Goal: Transaction & Acquisition: Purchase product/service

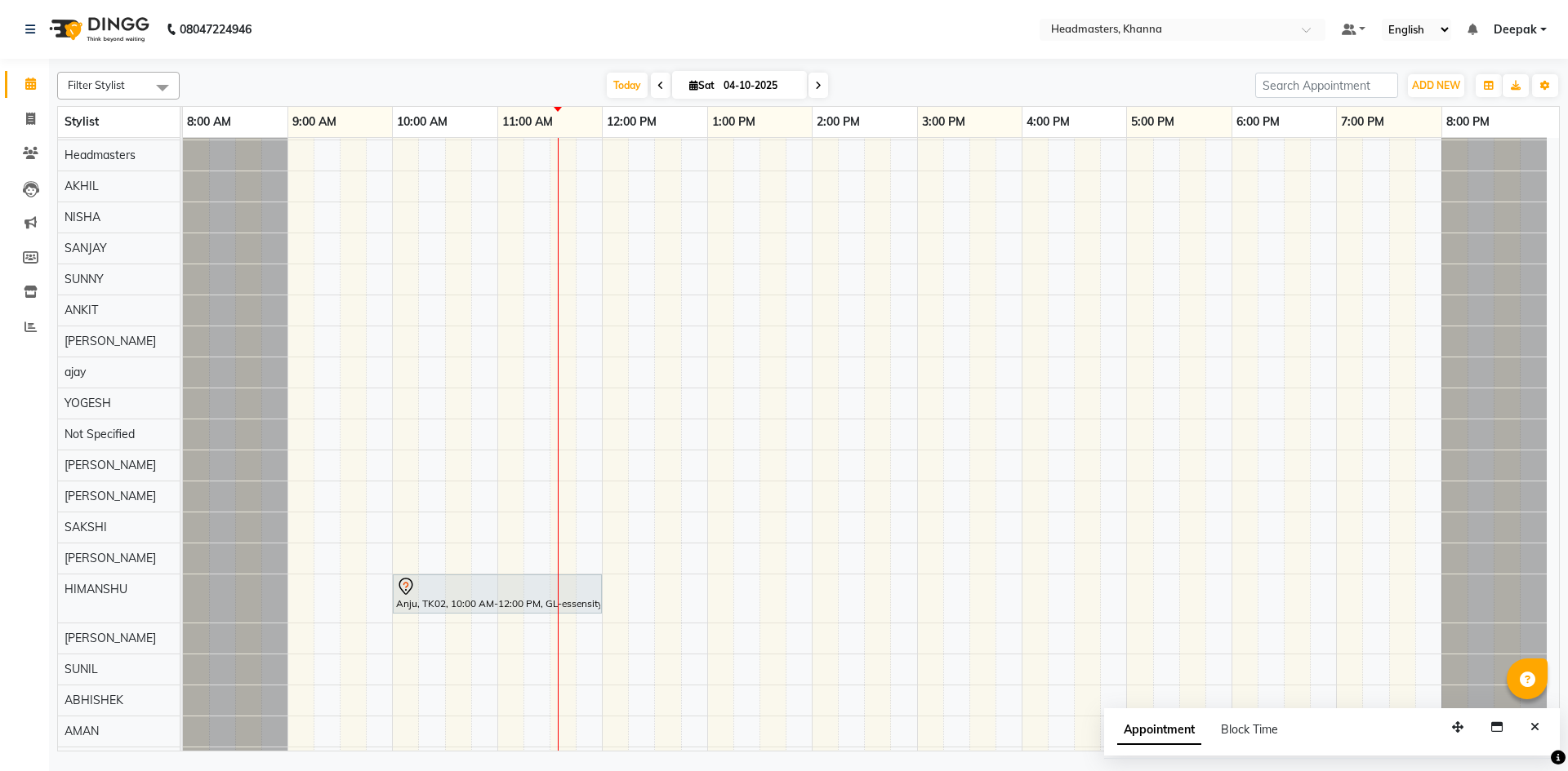
scroll to position [326, 0]
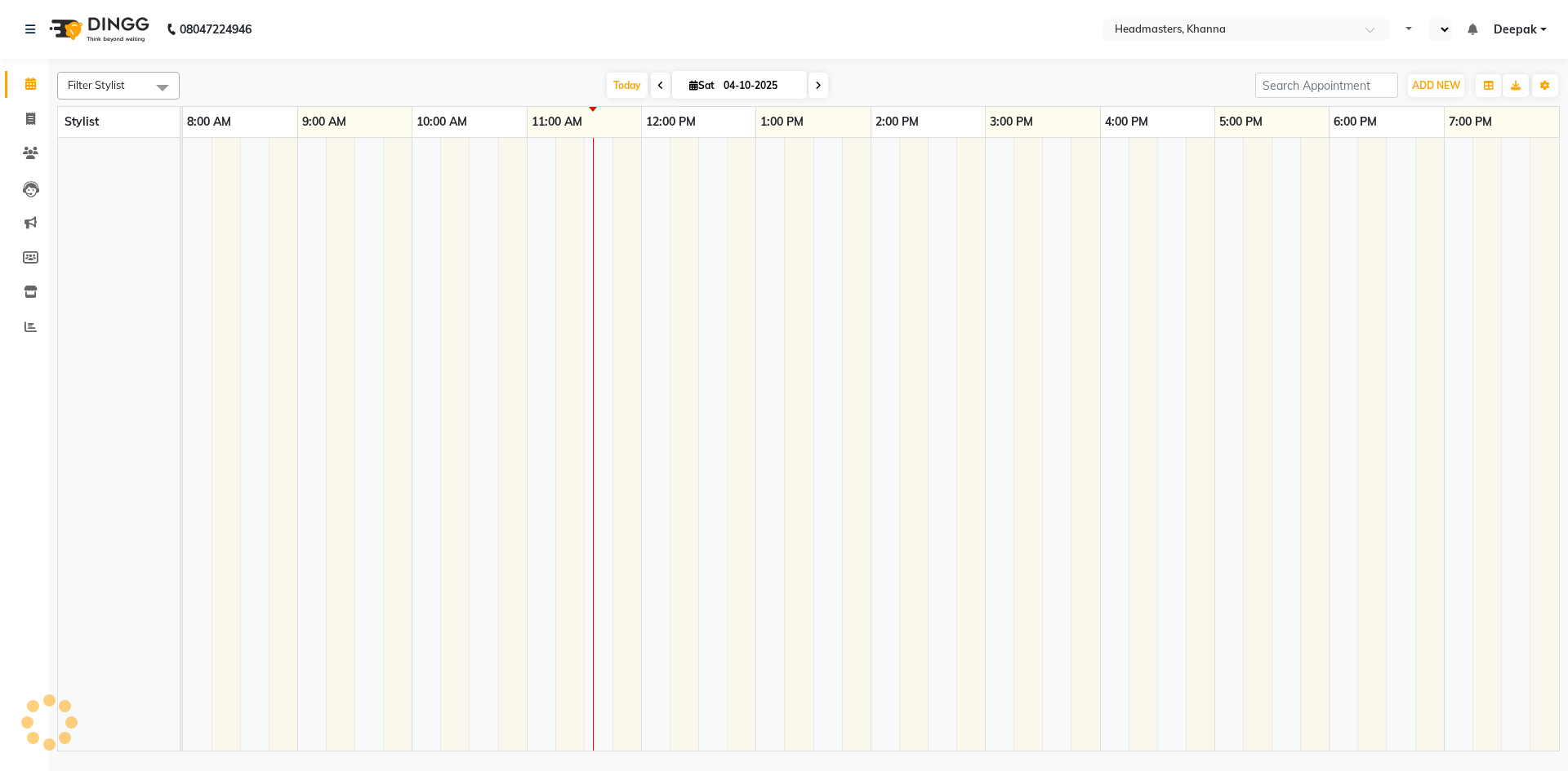
select select "en"
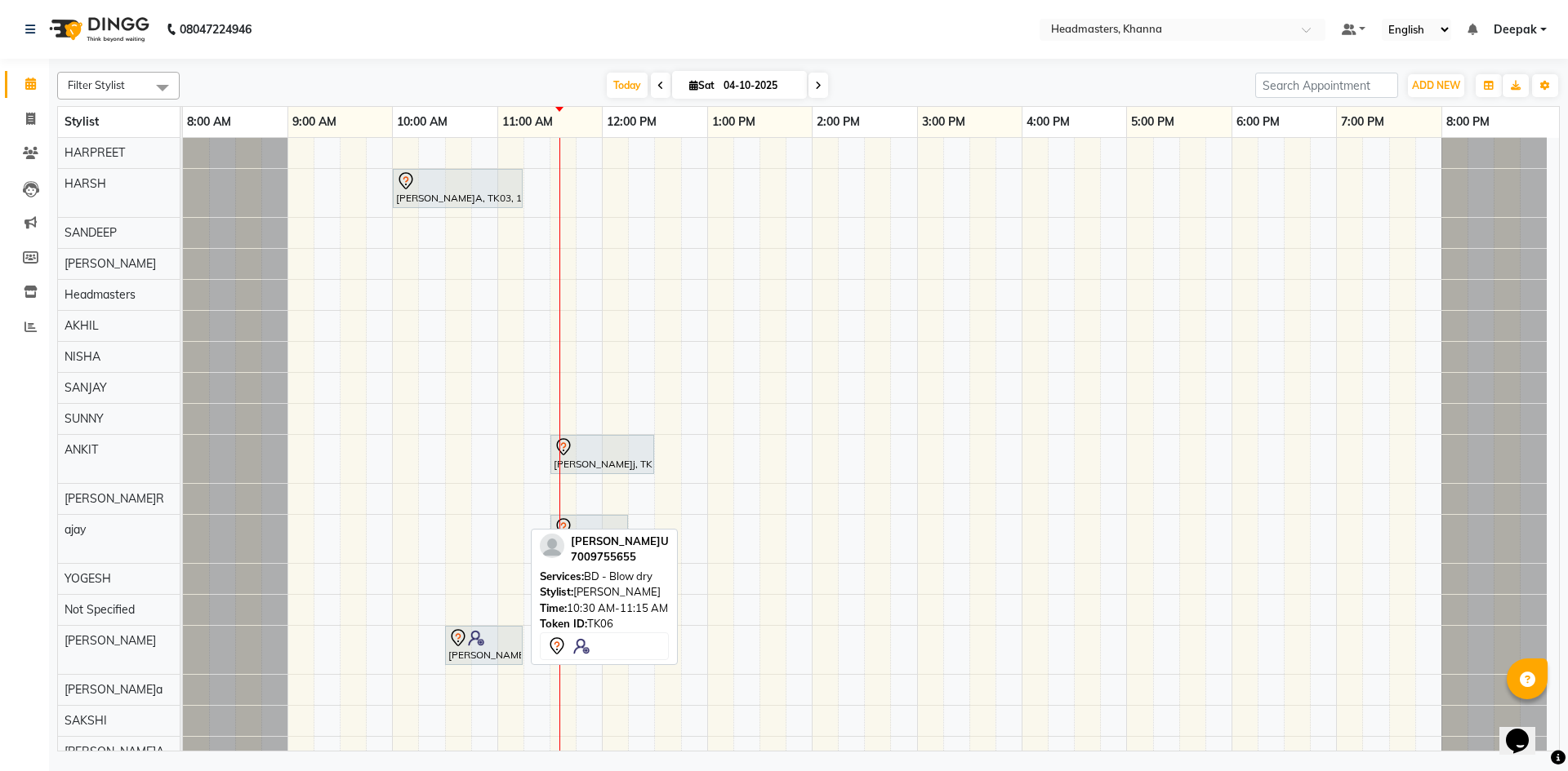
click at [481, 643] on img at bounding box center [476, 639] width 17 height 17
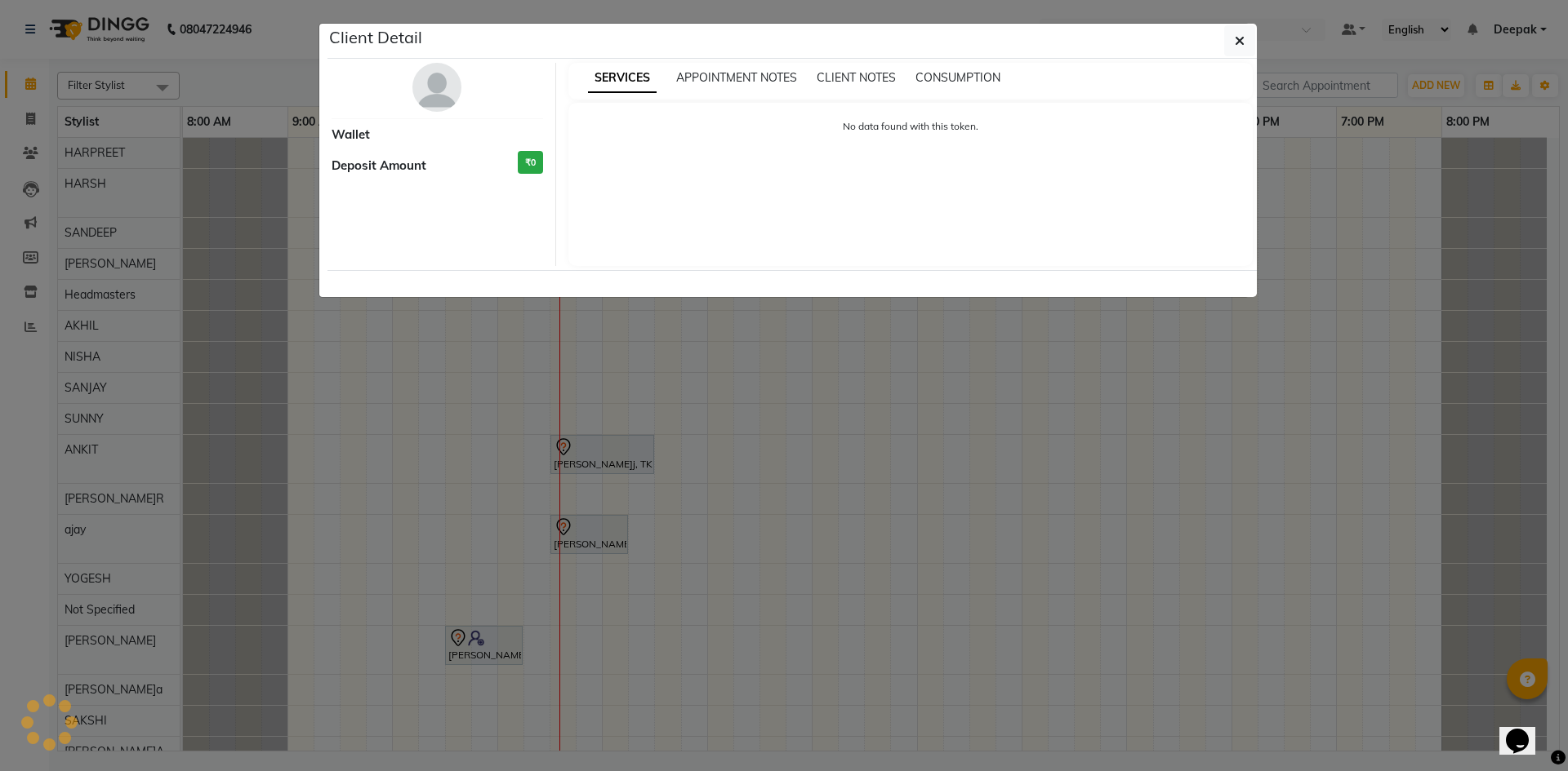
select select "7"
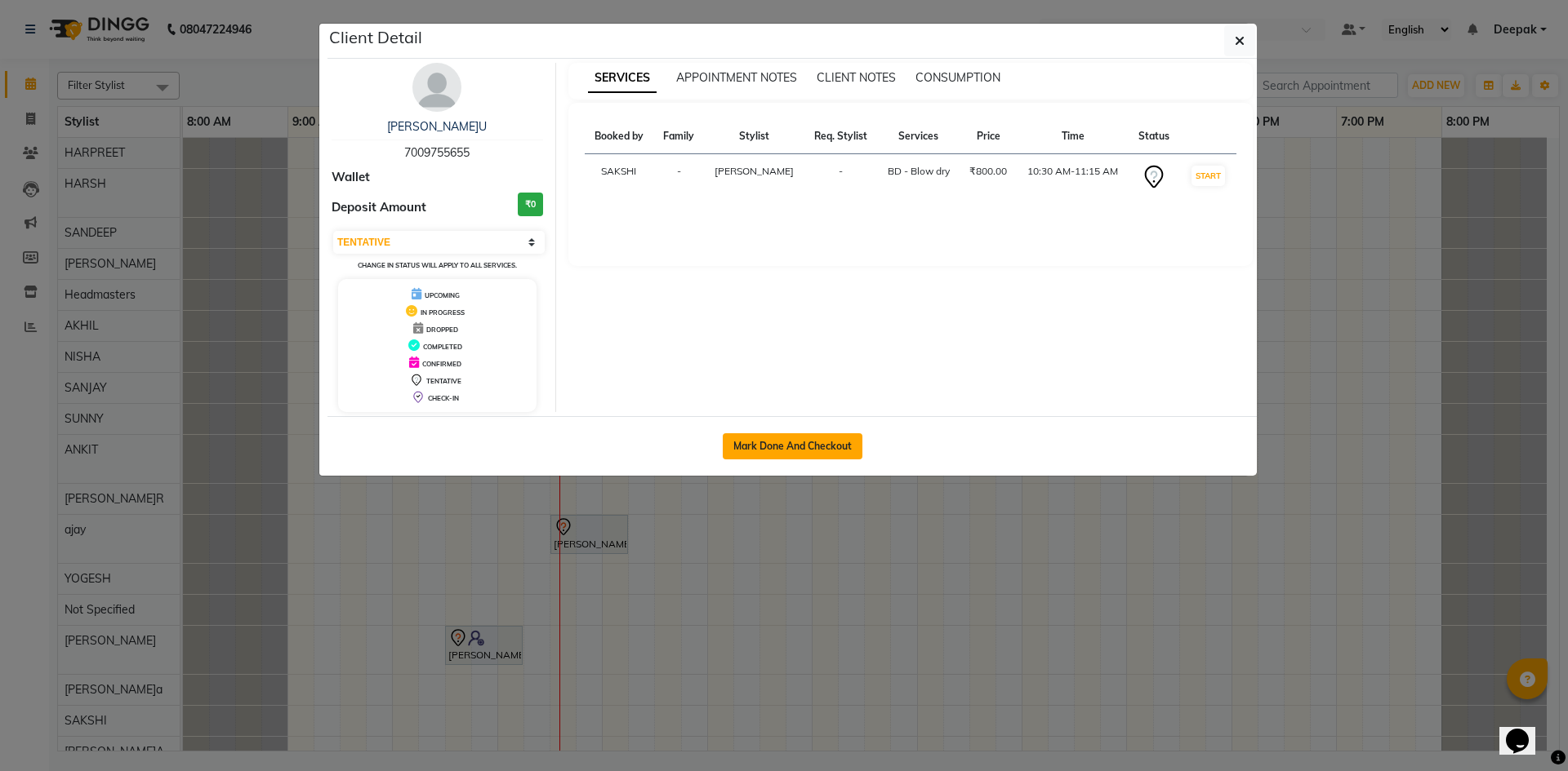
click at [723, 453] on button "Mark Done And Checkout" at bounding box center [792, 447] width 140 height 26
select select "service"
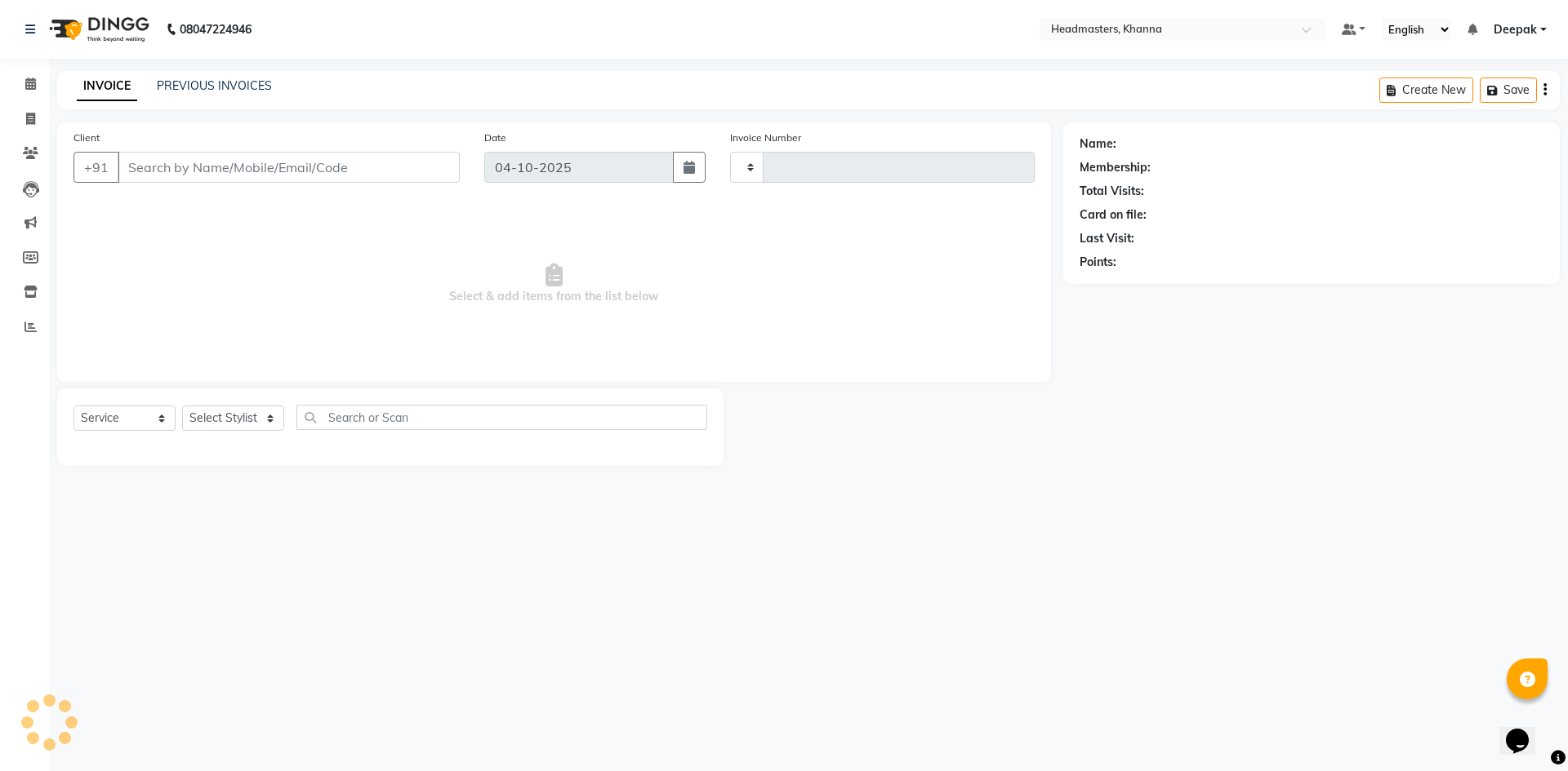
type input "6613"
select select "7138"
type input "7009755655"
select select "60827"
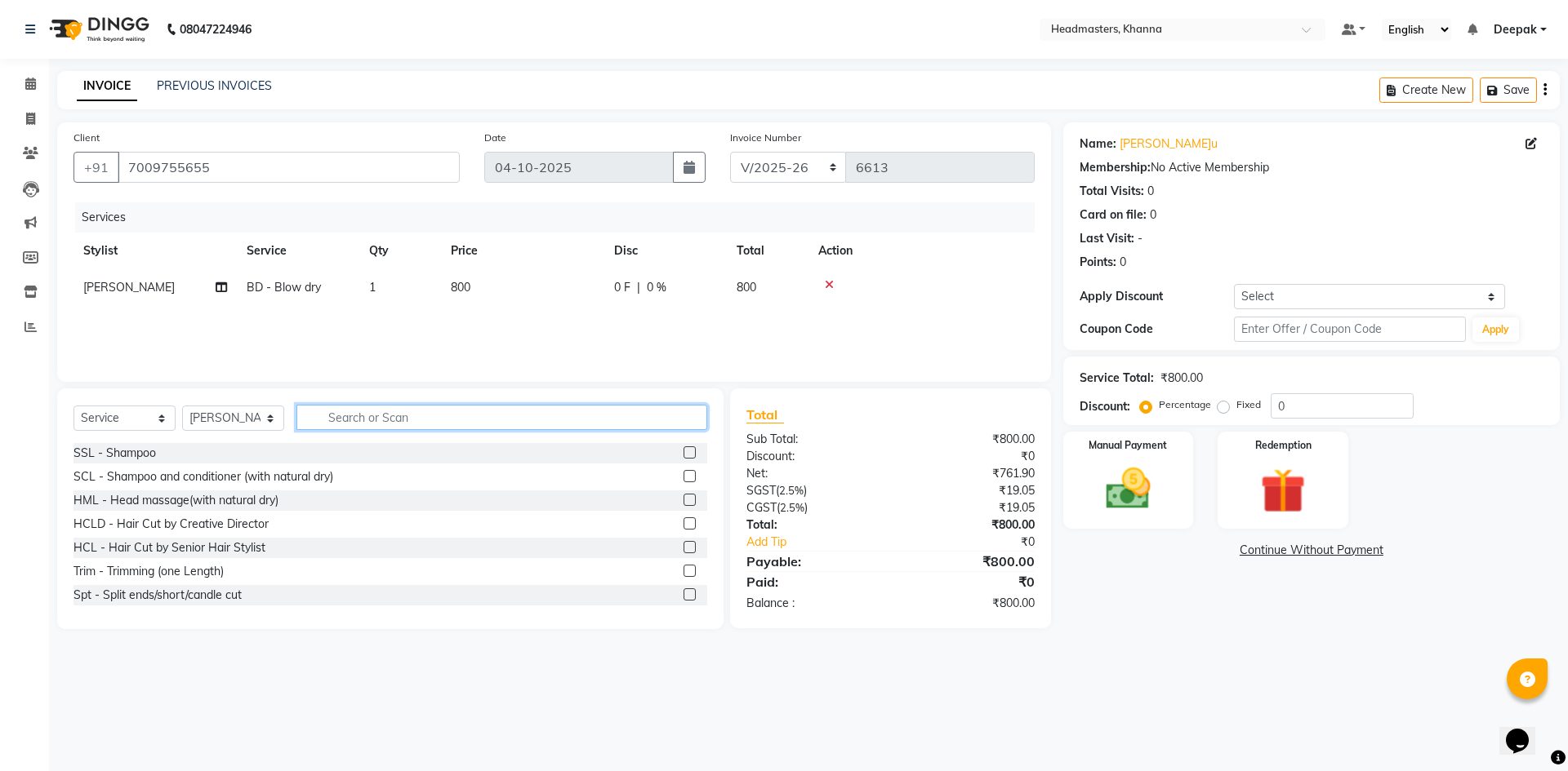
click at [635, 421] on input "text" at bounding box center [502, 417] width 411 height 26
click at [624, 287] on span "0 F" at bounding box center [622, 288] width 17 height 17
select select "60827"
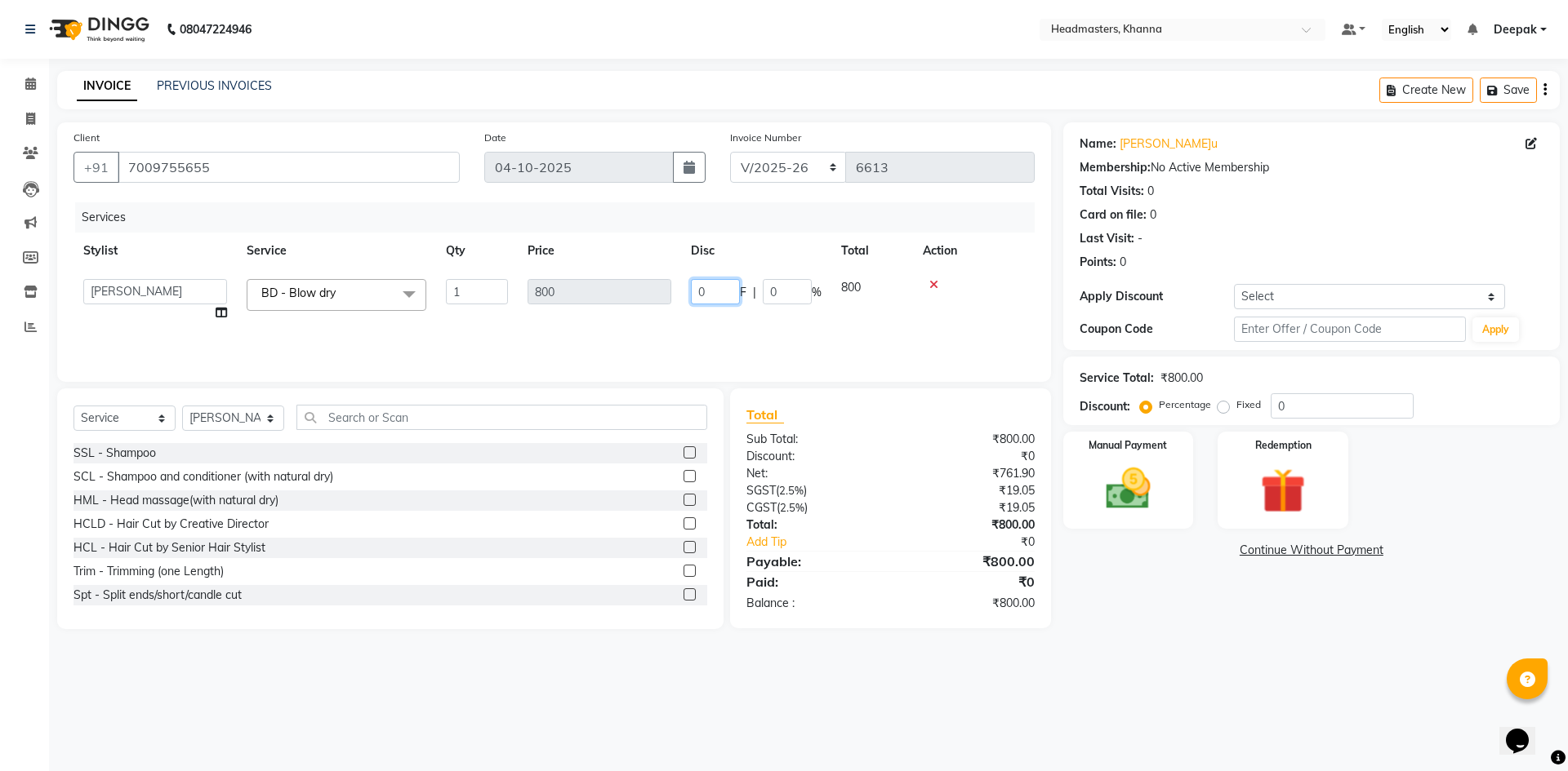
click at [722, 301] on input "0" at bounding box center [715, 292] width 49 height 26
type input "0200"
click at [1208, 658] on div "08047224946 Select Location × Headmasters, Khanna Default Panel My Panel Englis…" at bounding box center [784, 385] width 1568 height 771
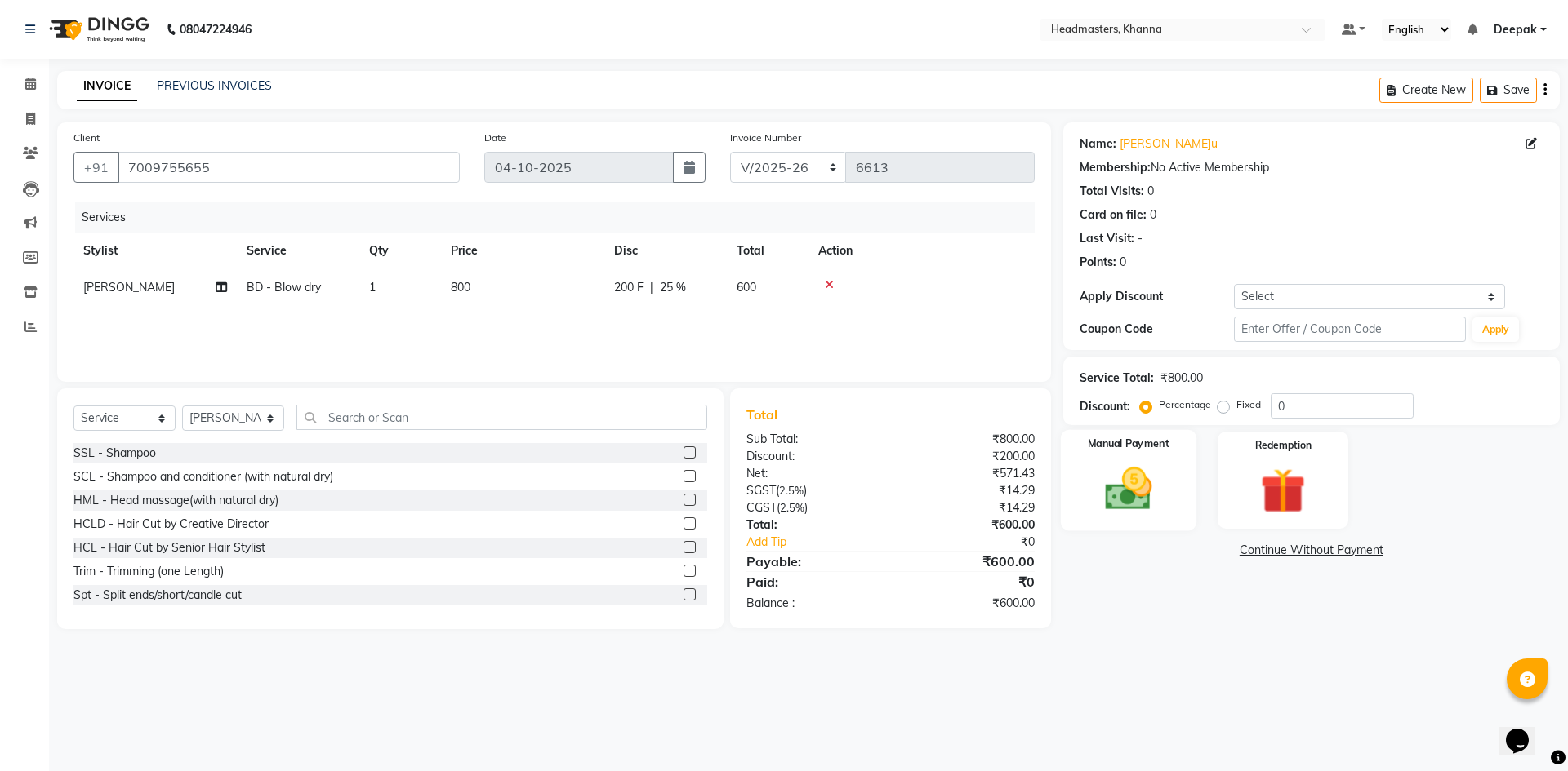
click at [1161, 471] on img at bounding box center [1128, 488] width 76 height 54
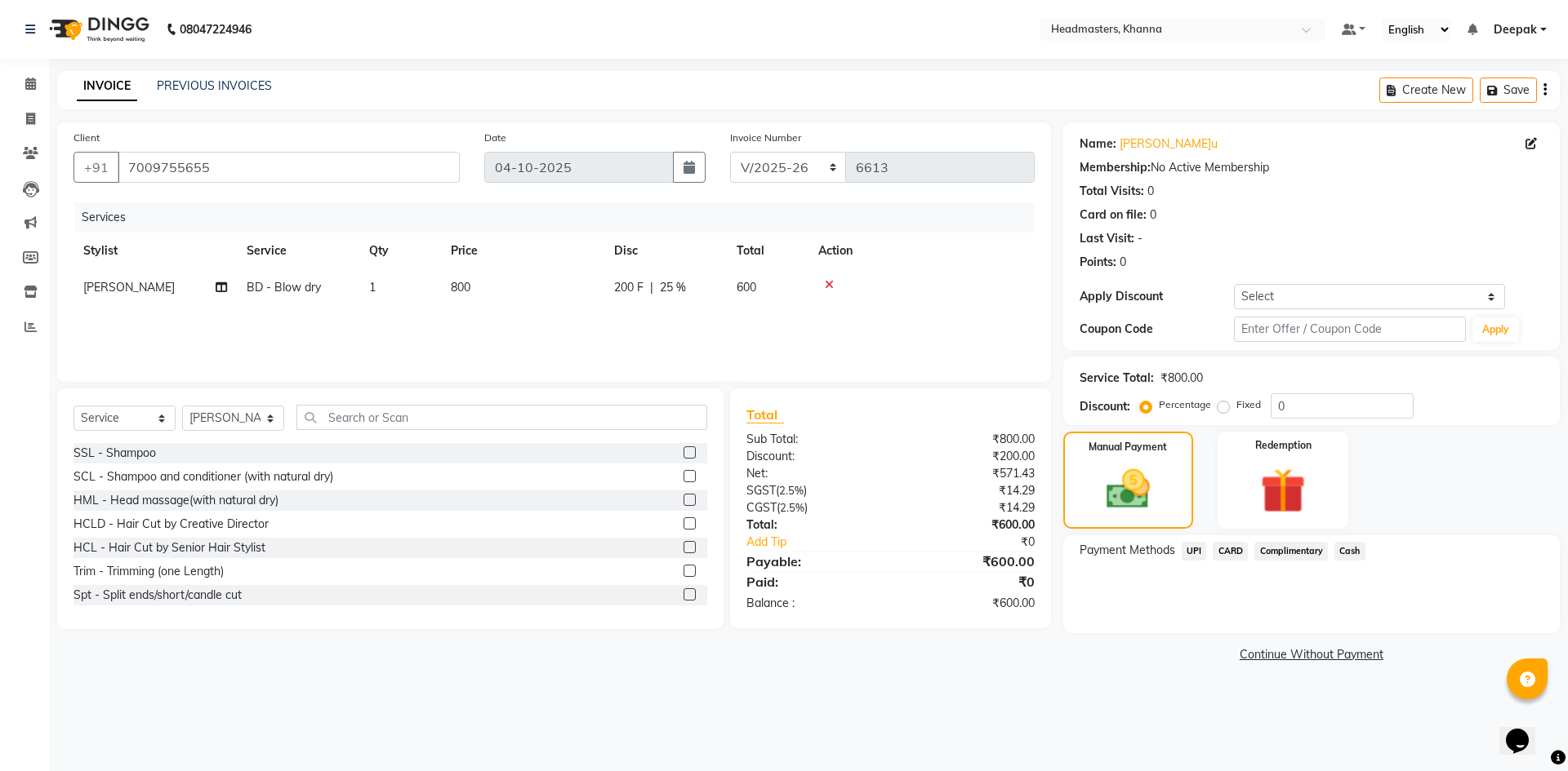
click at [1355, 556] on span "Cash" at bounding box center [1350, 551] width 31 height 19
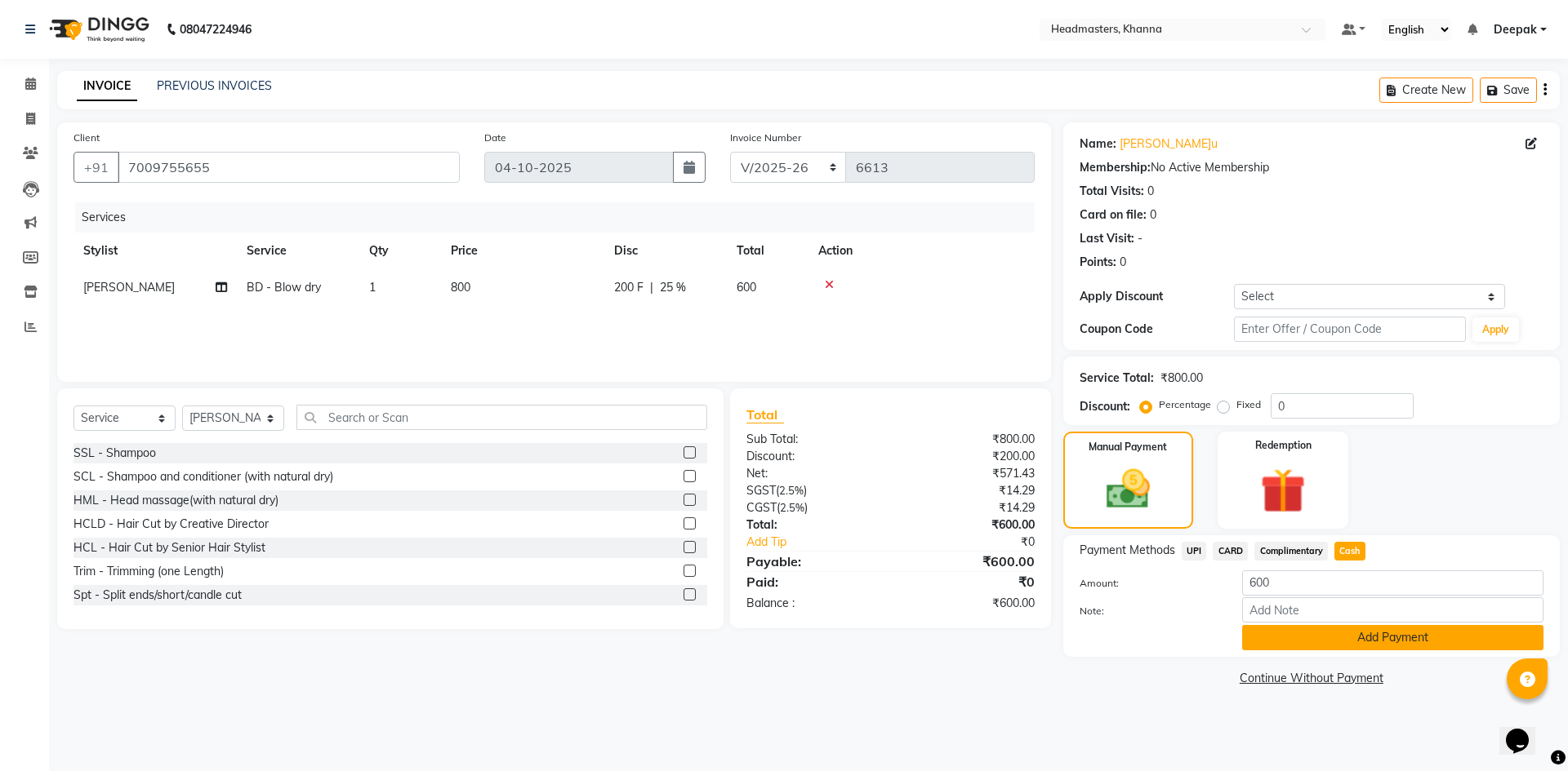
click at [1291, 635] on button "Add Payment" at bounding box center [1392, 638] width 301 height 26
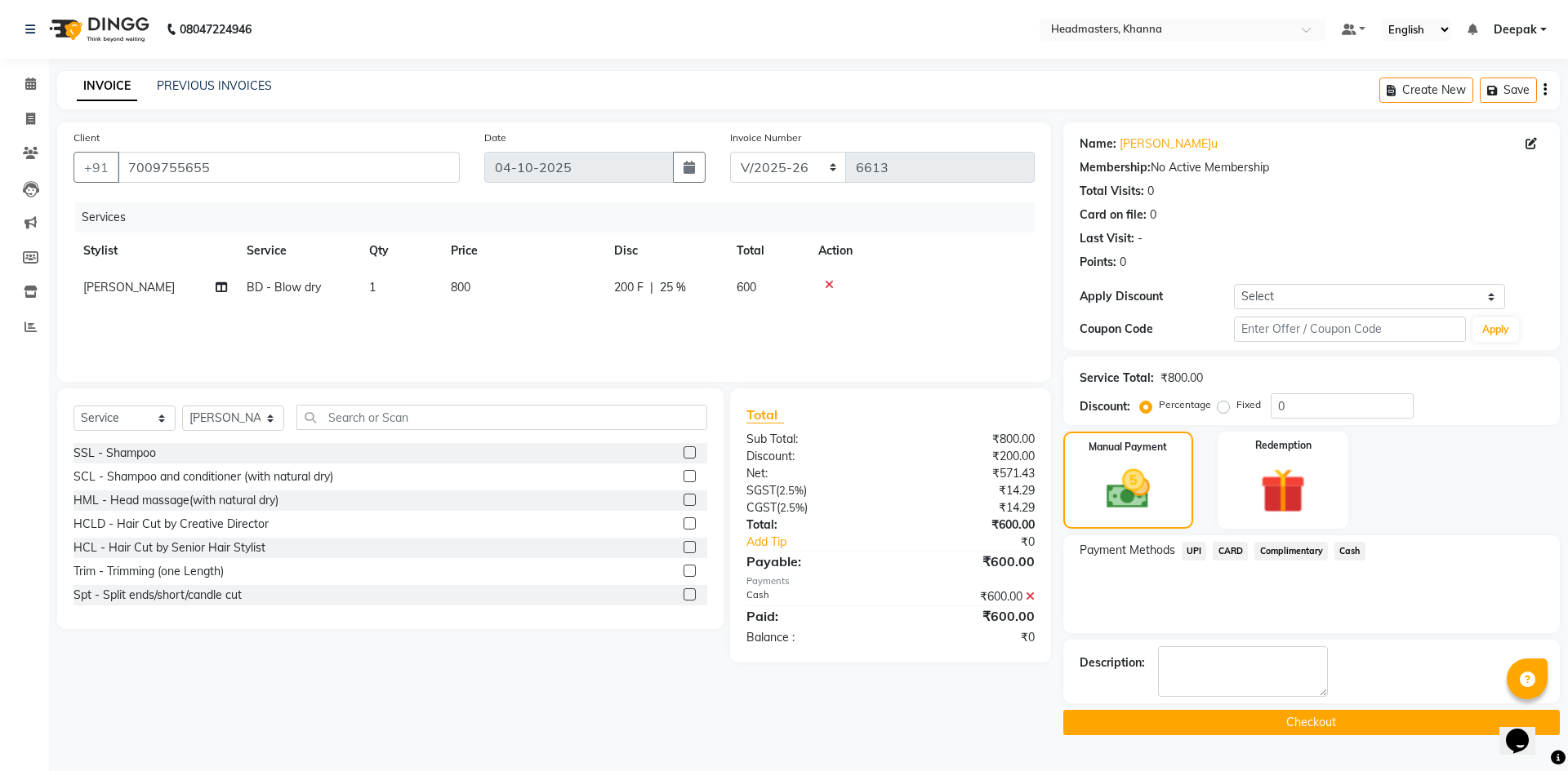
click at [1245, 716] on button "Checkout" at bounding box center [1311, 722] width 497 height 26
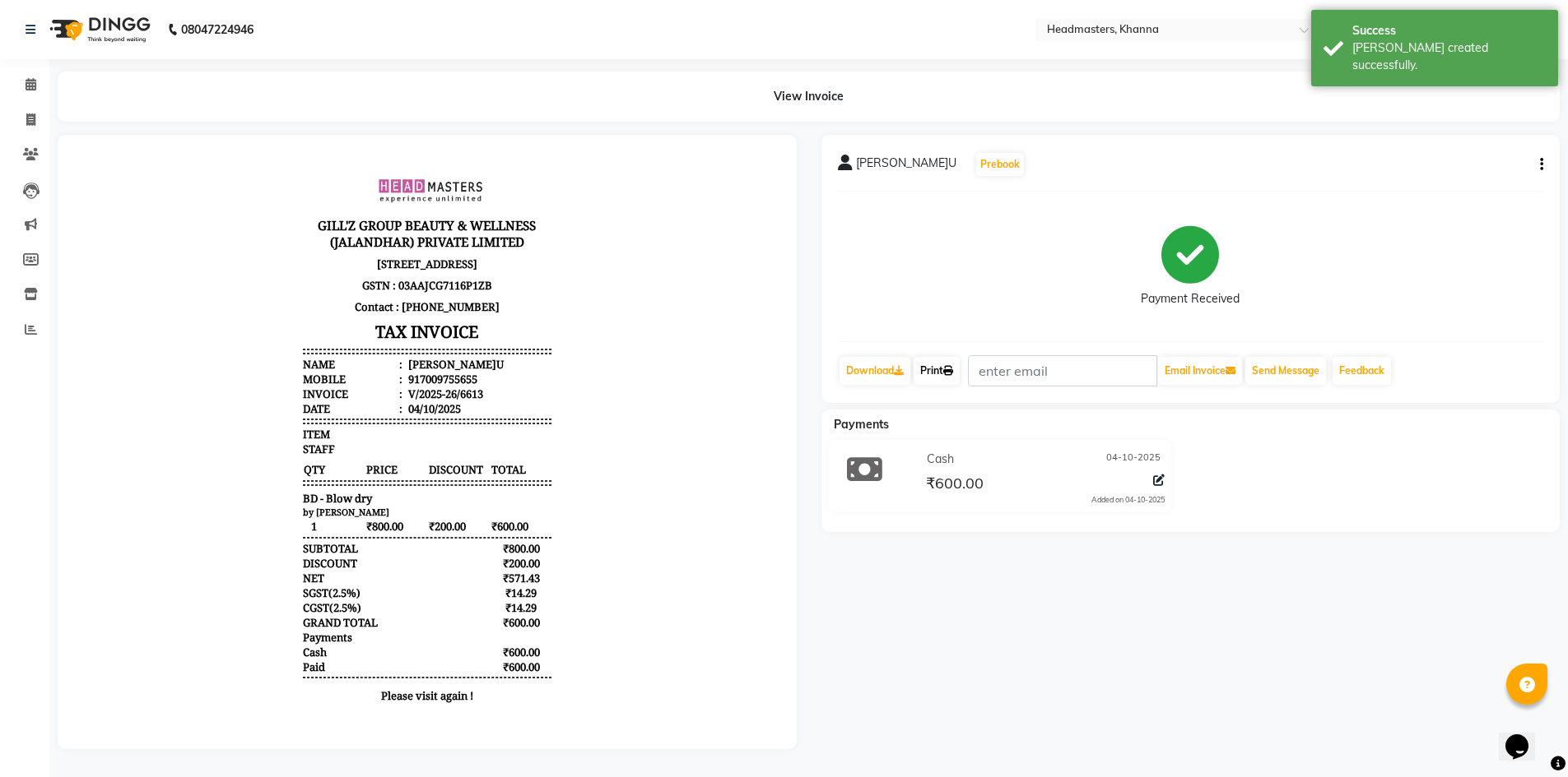
drag, startPoint x: 931, startPoint y: 373, endPoint x: 955, endPoint y: 372, distance: 24.0
click at [934, 373] on link "Print" at bounding box center [936, 371] width 46 height 28
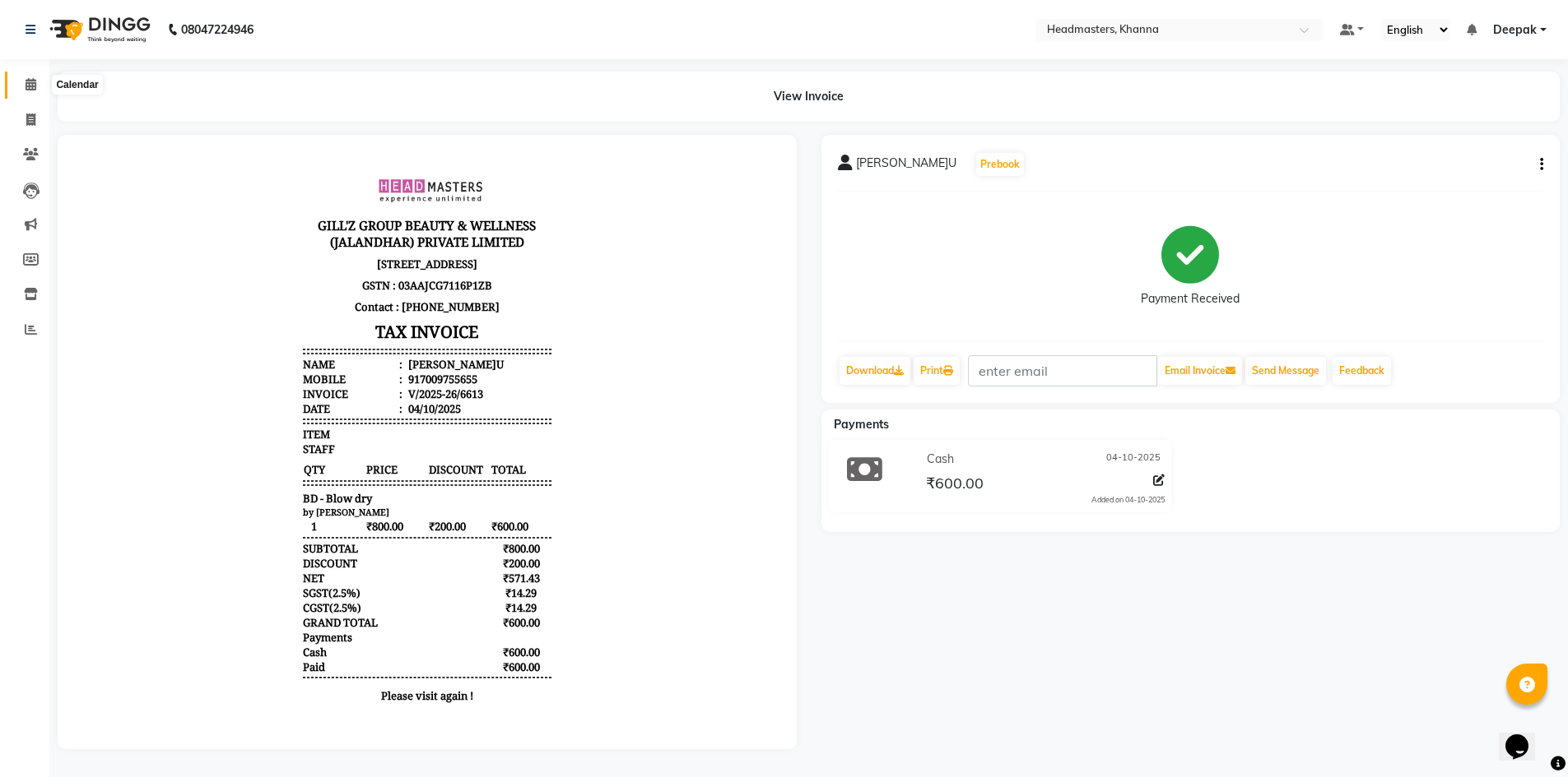
click at [31, 85] on icon at bounding box center [31, 84] width 11 height 12
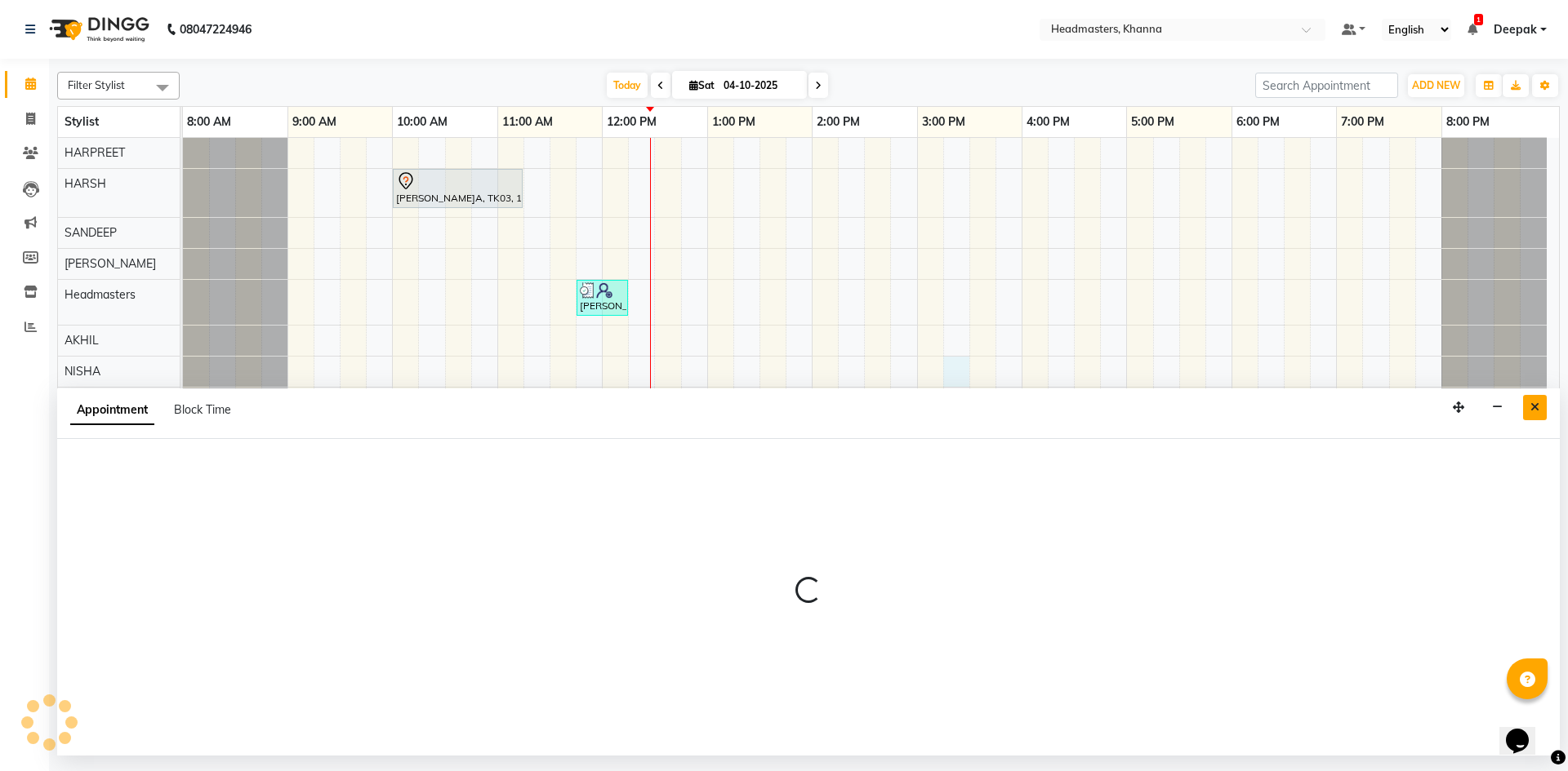
select select "60807"
select select "915"
select select "tentative"
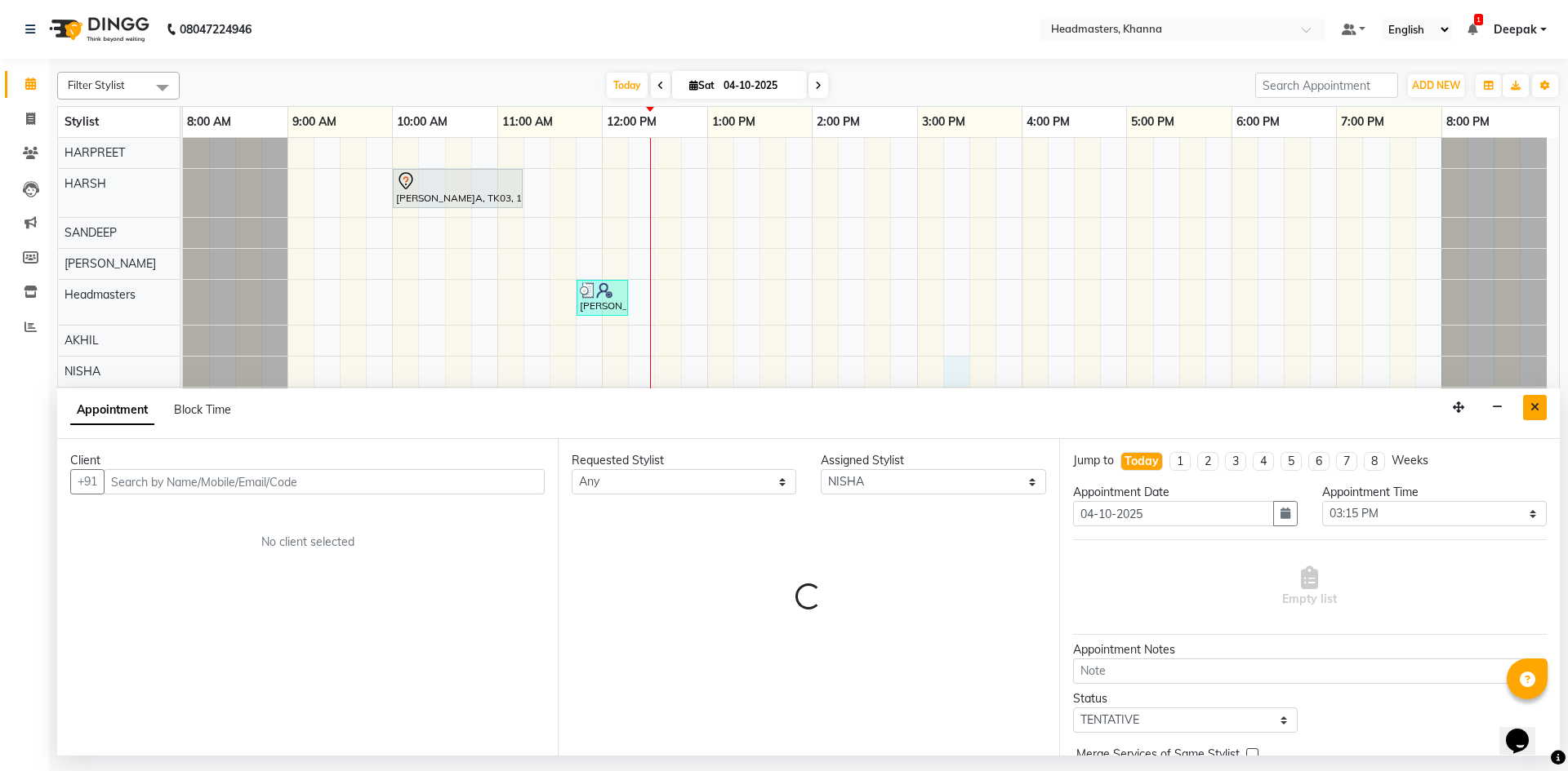
click at [1536, 406] on icon "Close" at bounding box center [1534, 407] width 9 height 12
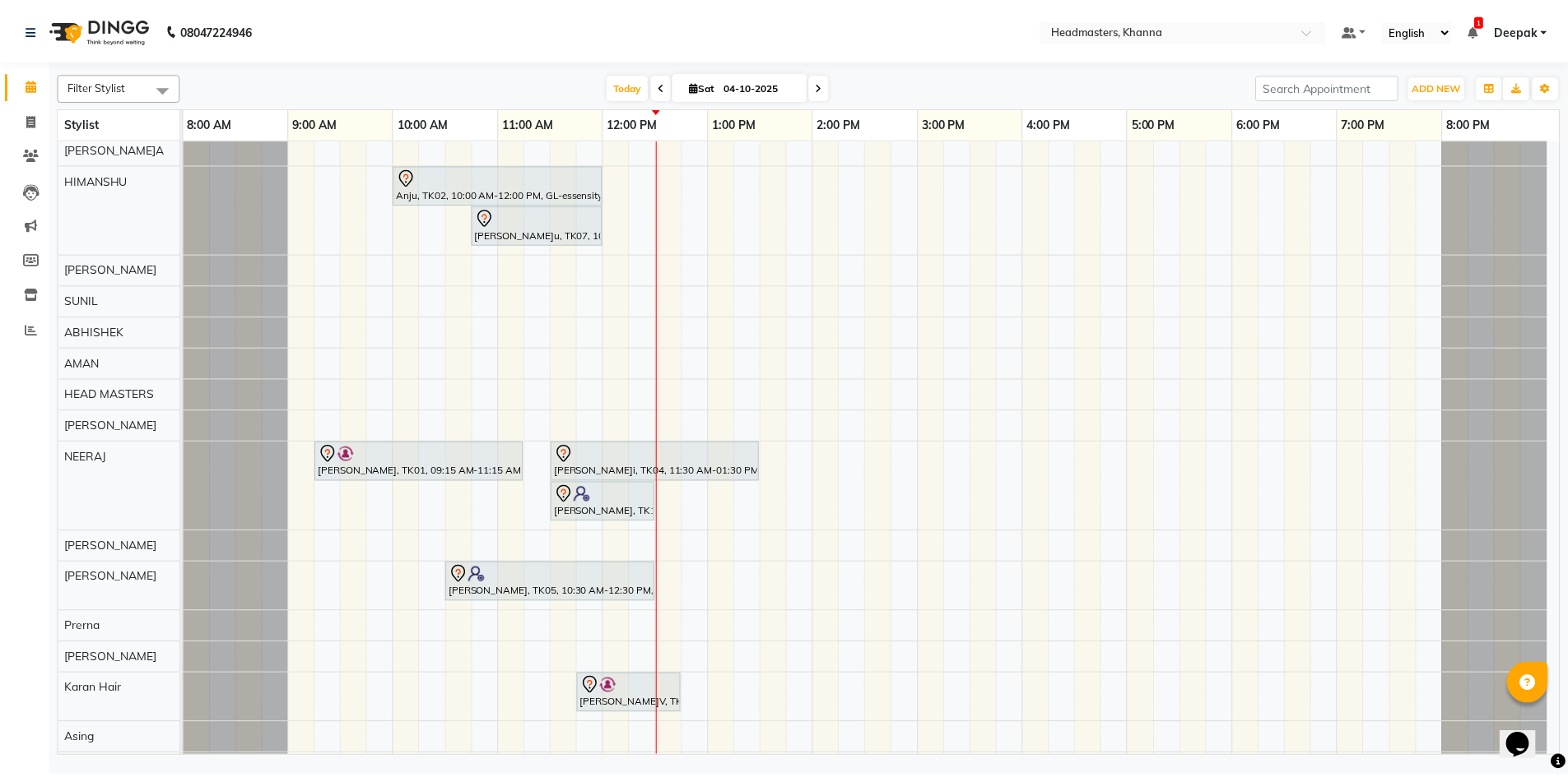
scroll to position [823, 0]
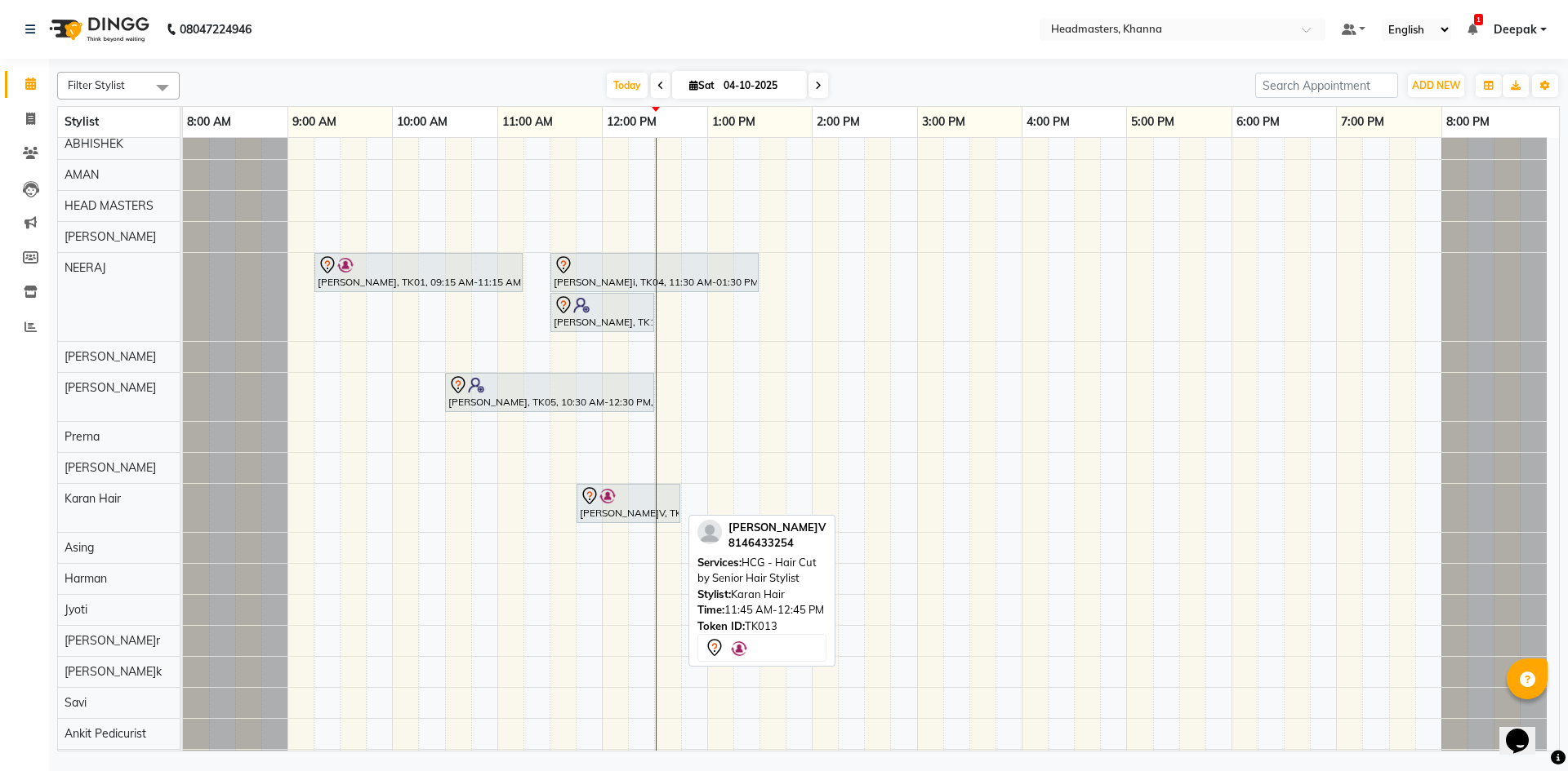
click at [626, 497] on div at bounding box center [628, 497] width 98 height 20
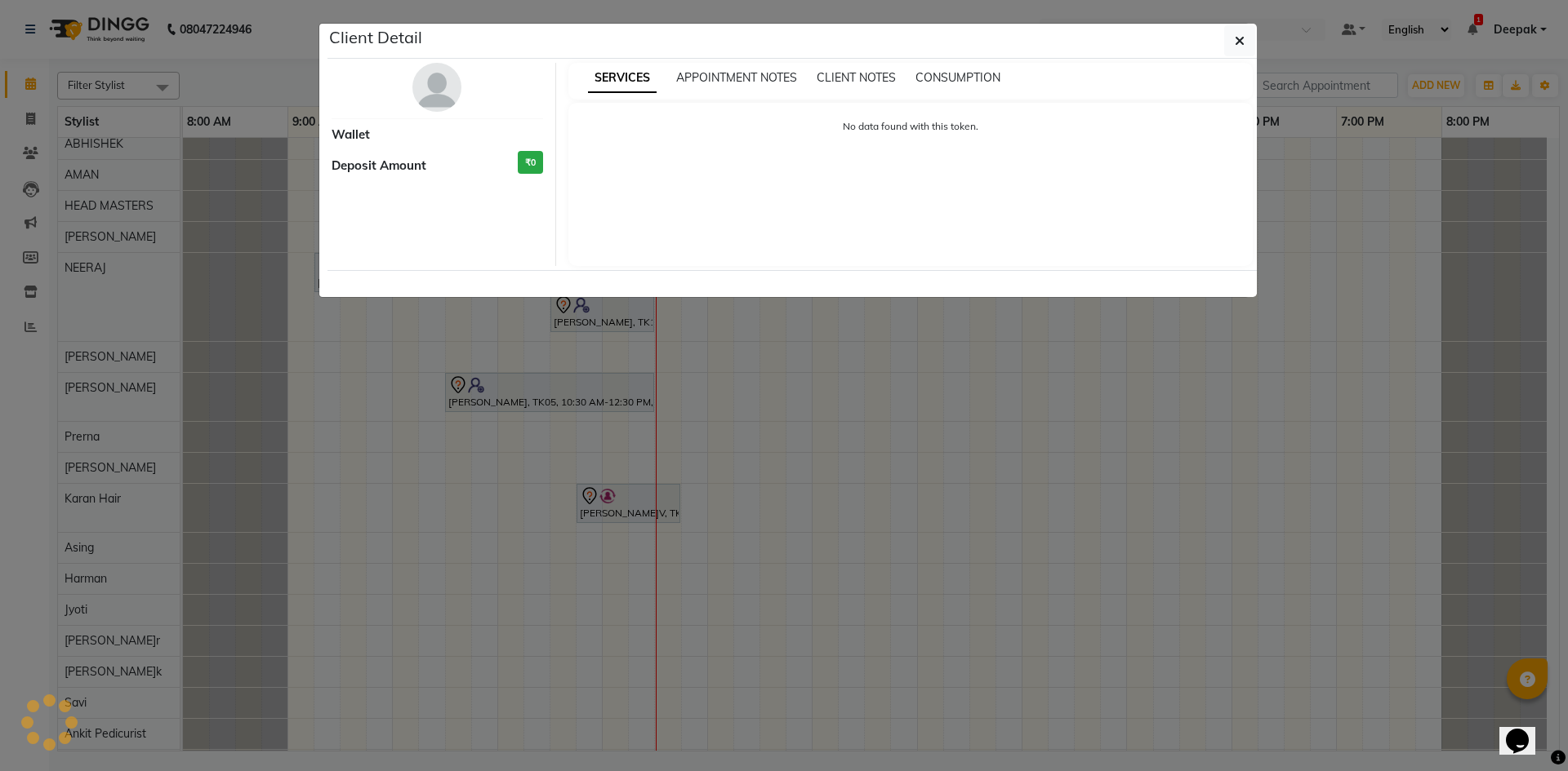
select select "7"
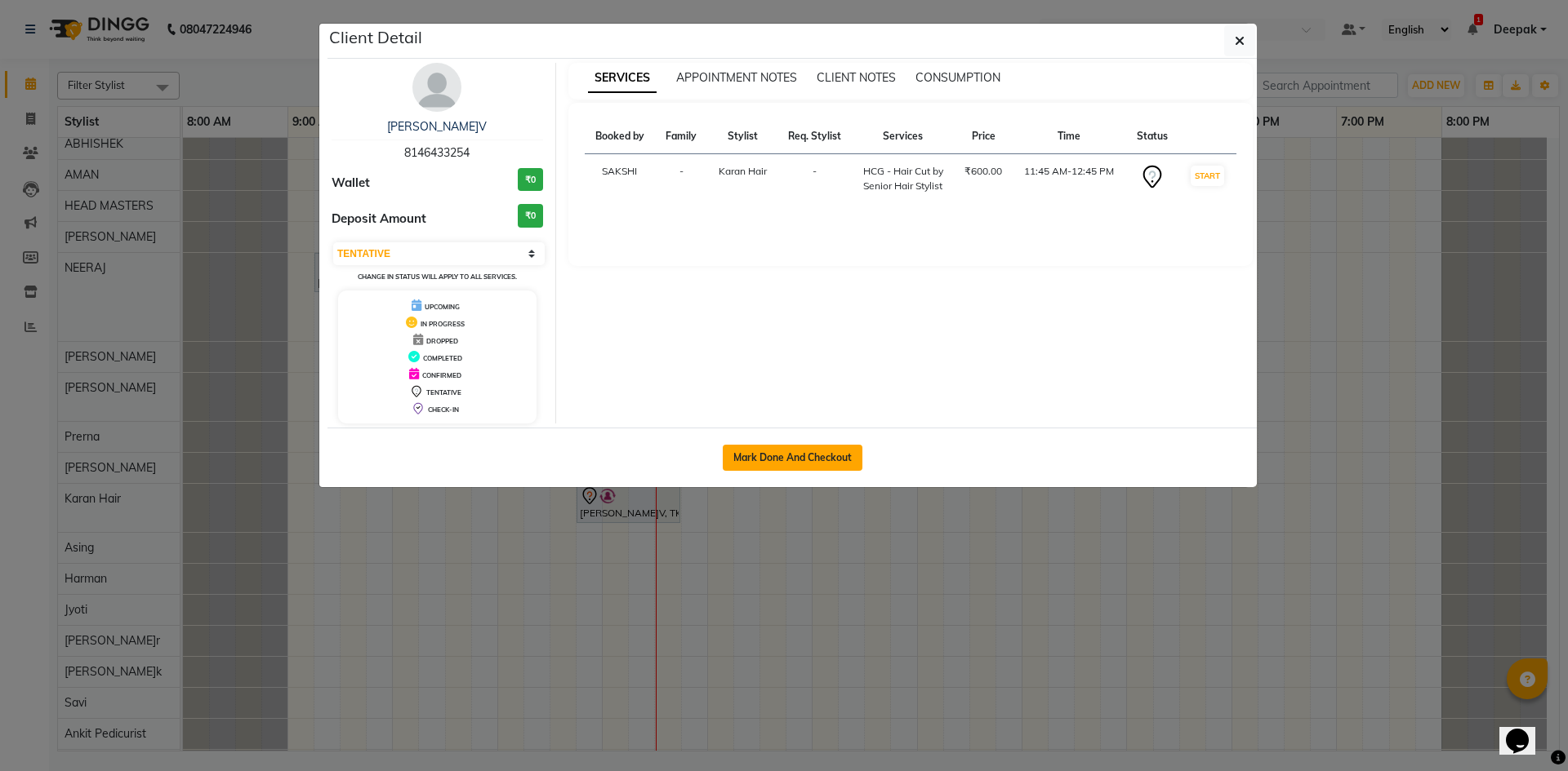
click at [798, 458] on button "Mark Done And Checkout" at bounding box center [792, 458] width 140 height 26
select select "service"
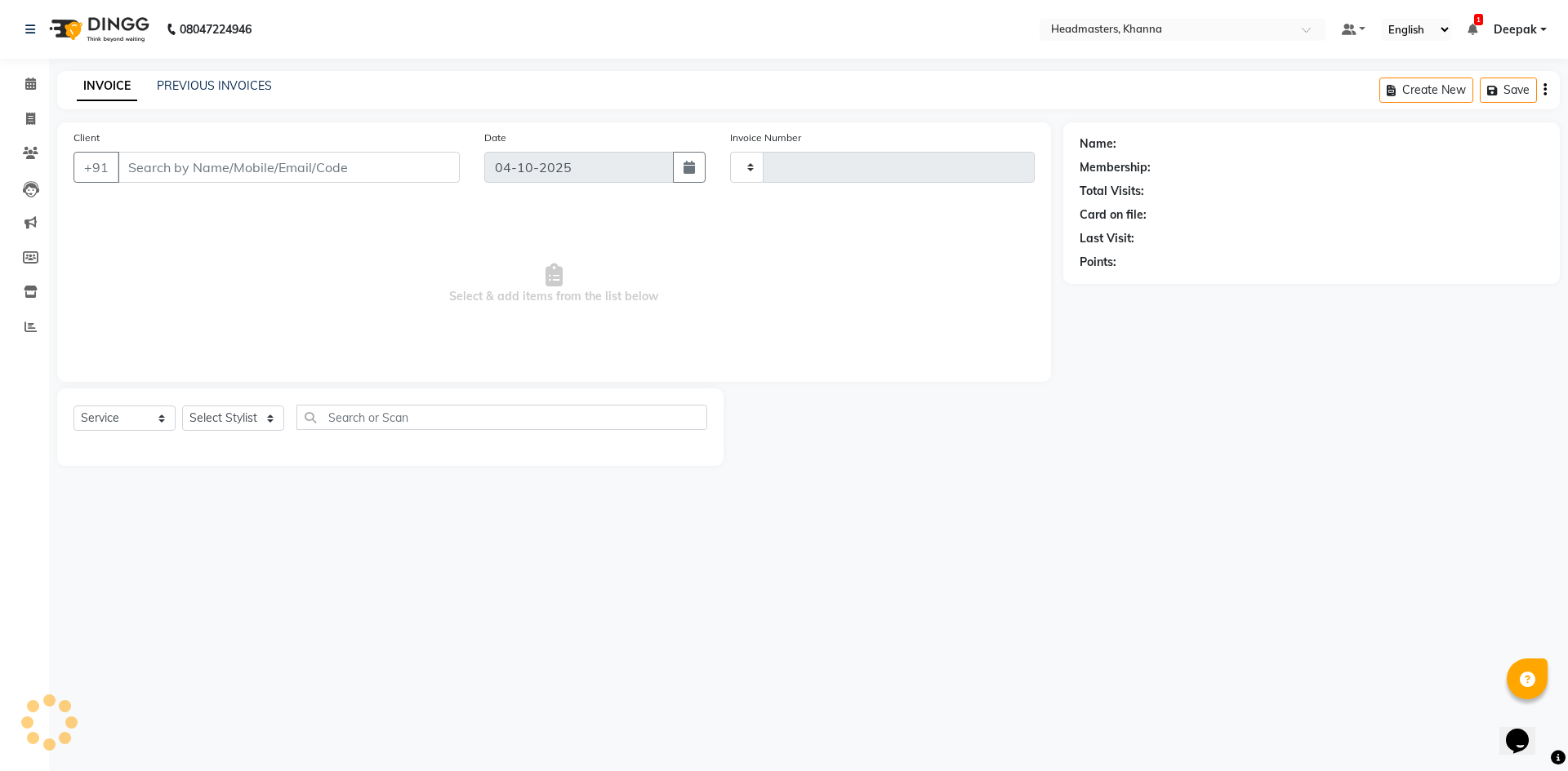
type input "6618"
select select "7138"
type input "8146433254"
select select "63193"
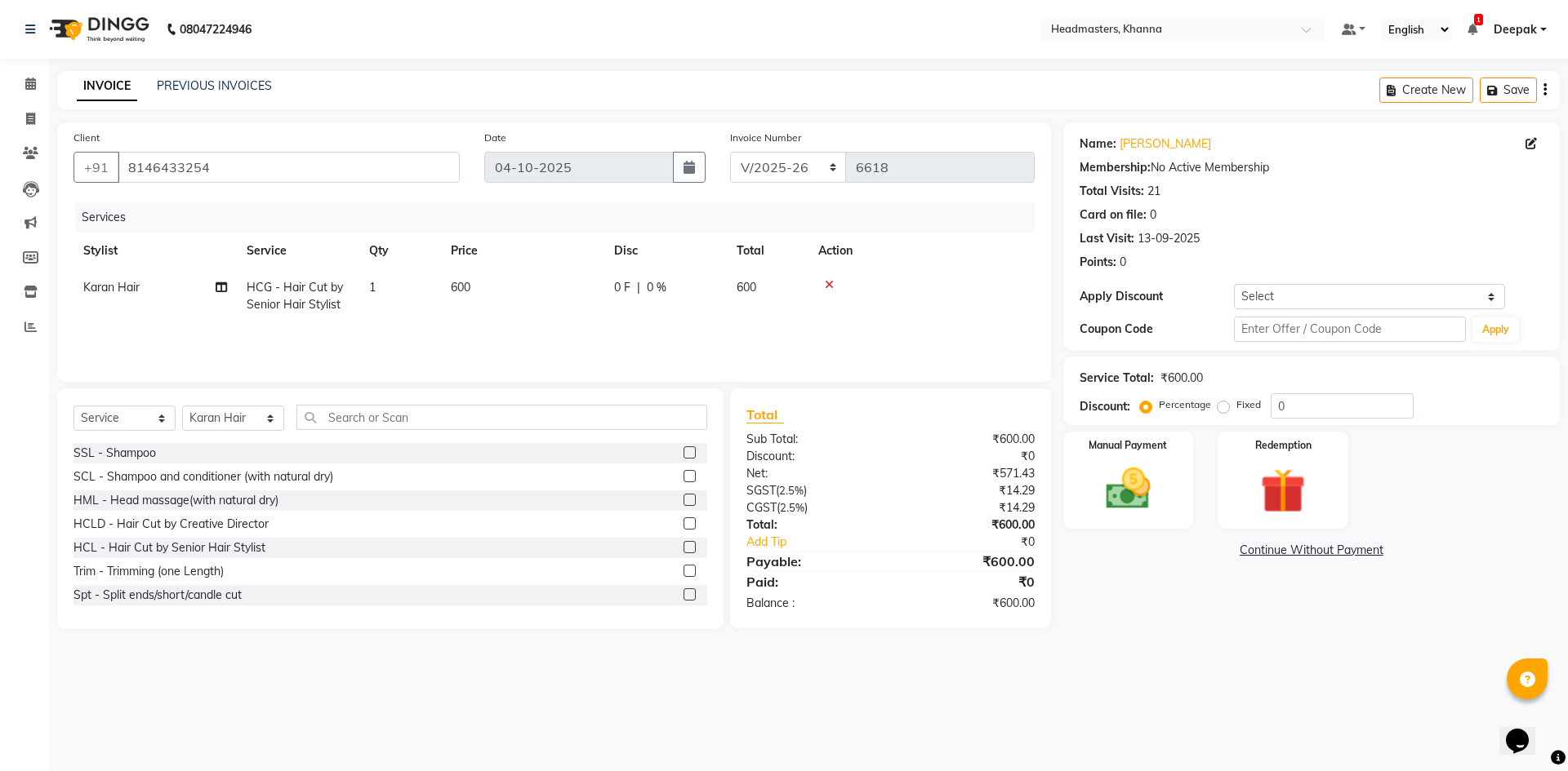
click at [1232, 406] on div "Fixed" at bounding box center [1241, 405] width 40 height 20
drag, startPoint x: 1225, startPoint y: 406, endPoint x: 1304, endPoint y: 399, distance: 79.3
click at [1232, 406] on div "Fixed" at bounding box center [1241, 405] width 40 height 20
click at [1313, 399] on input "0" at bounding box center [1342, 406] width 143 height 26
type input "100"
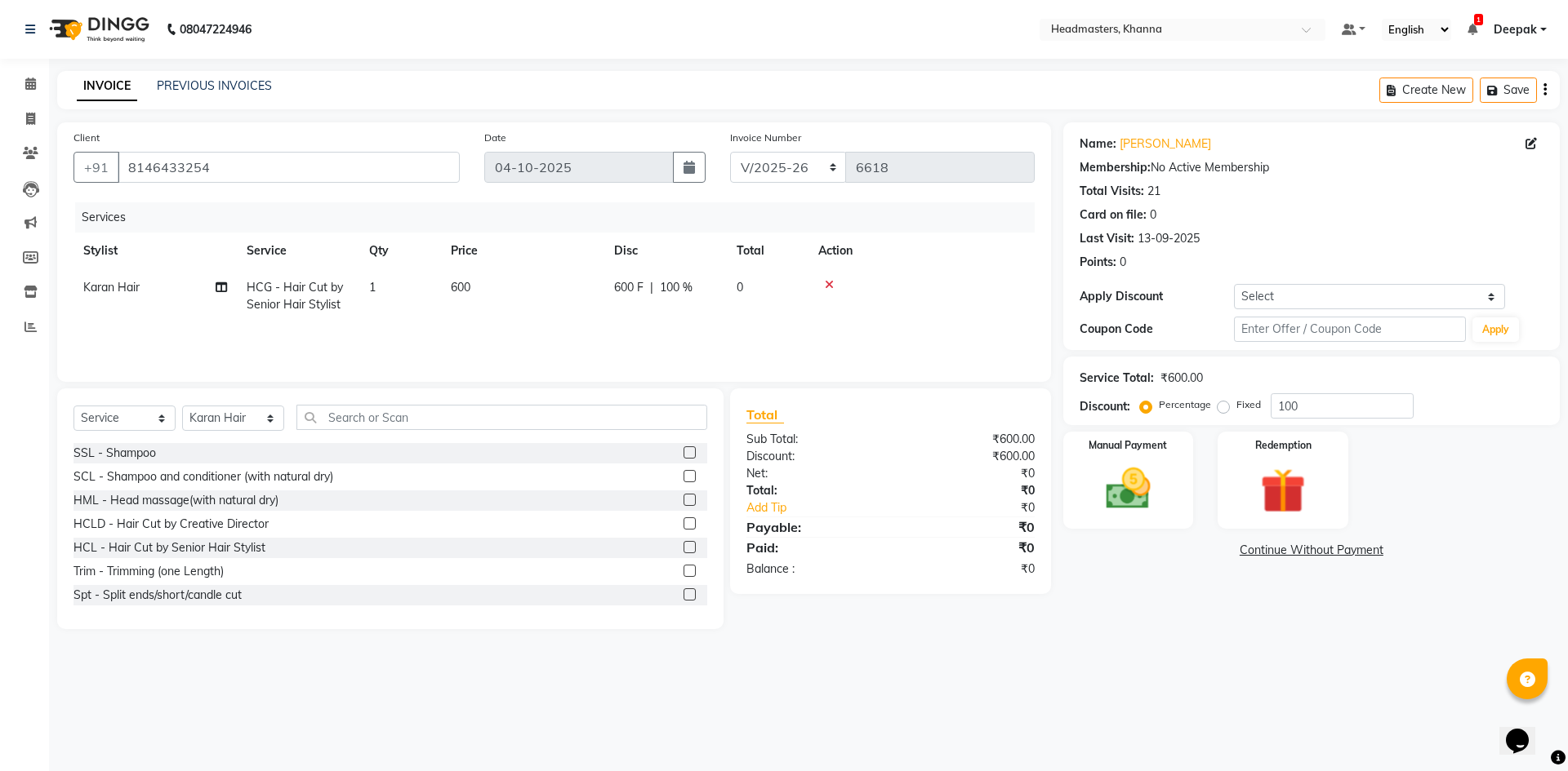
click at [1237, 406] on label "Fixed" at bounding box center [1249, 405] width 25 height 15
click at [1227, 406] on input "Fixed" at bounding box center [1227, 405] width 12 height 12
radio input "true"
click at [1294, 401] on input "100" at bounding box center [1342, 406] width 143 height 26
type input "200"
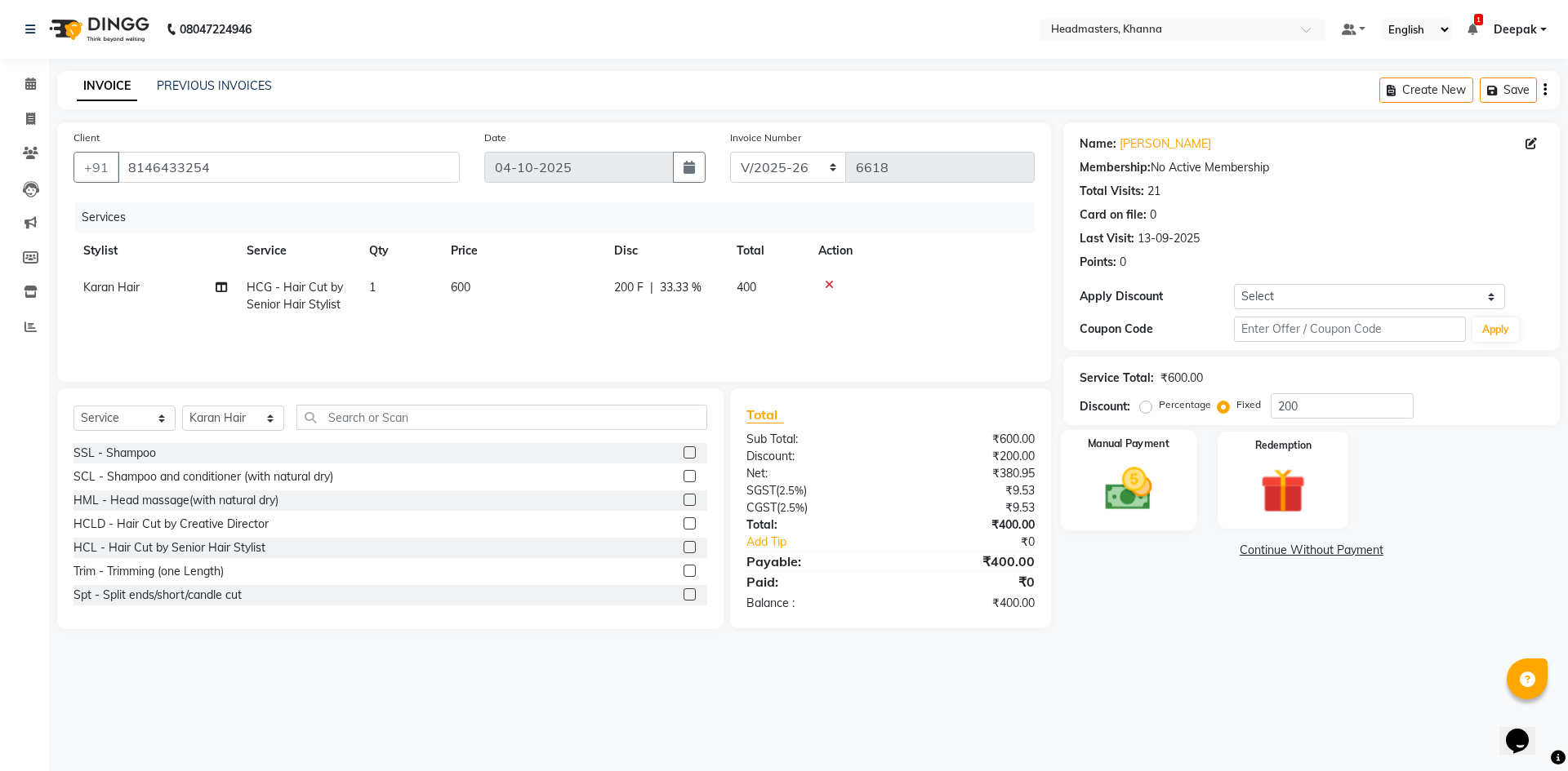
click at [1161, 489] on img at bounding box center [1128, 488] width 76 height 54
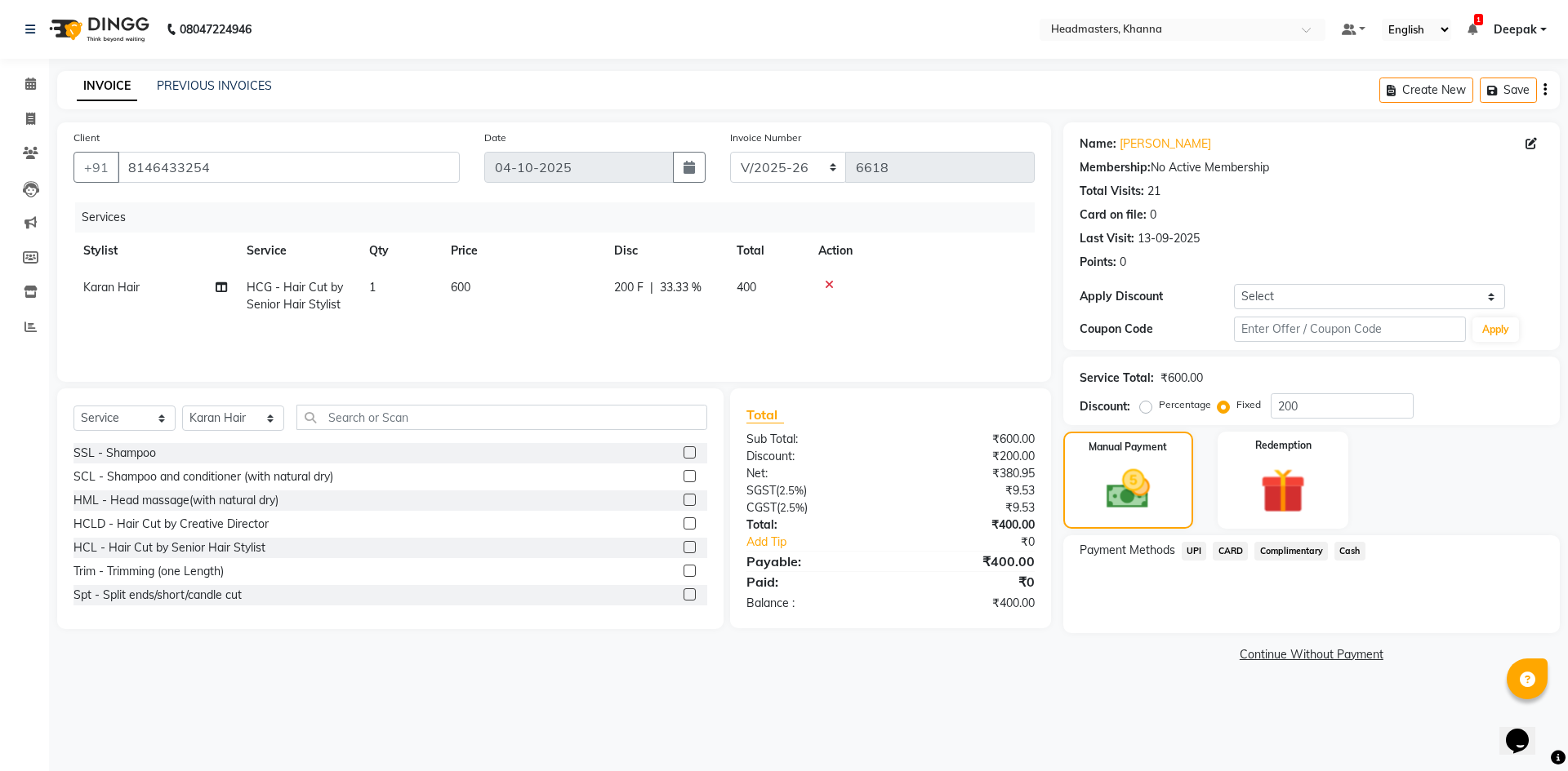
click at [1355, 559] on span "Cash" at bounding box center [1350, 551] width 31 height 19
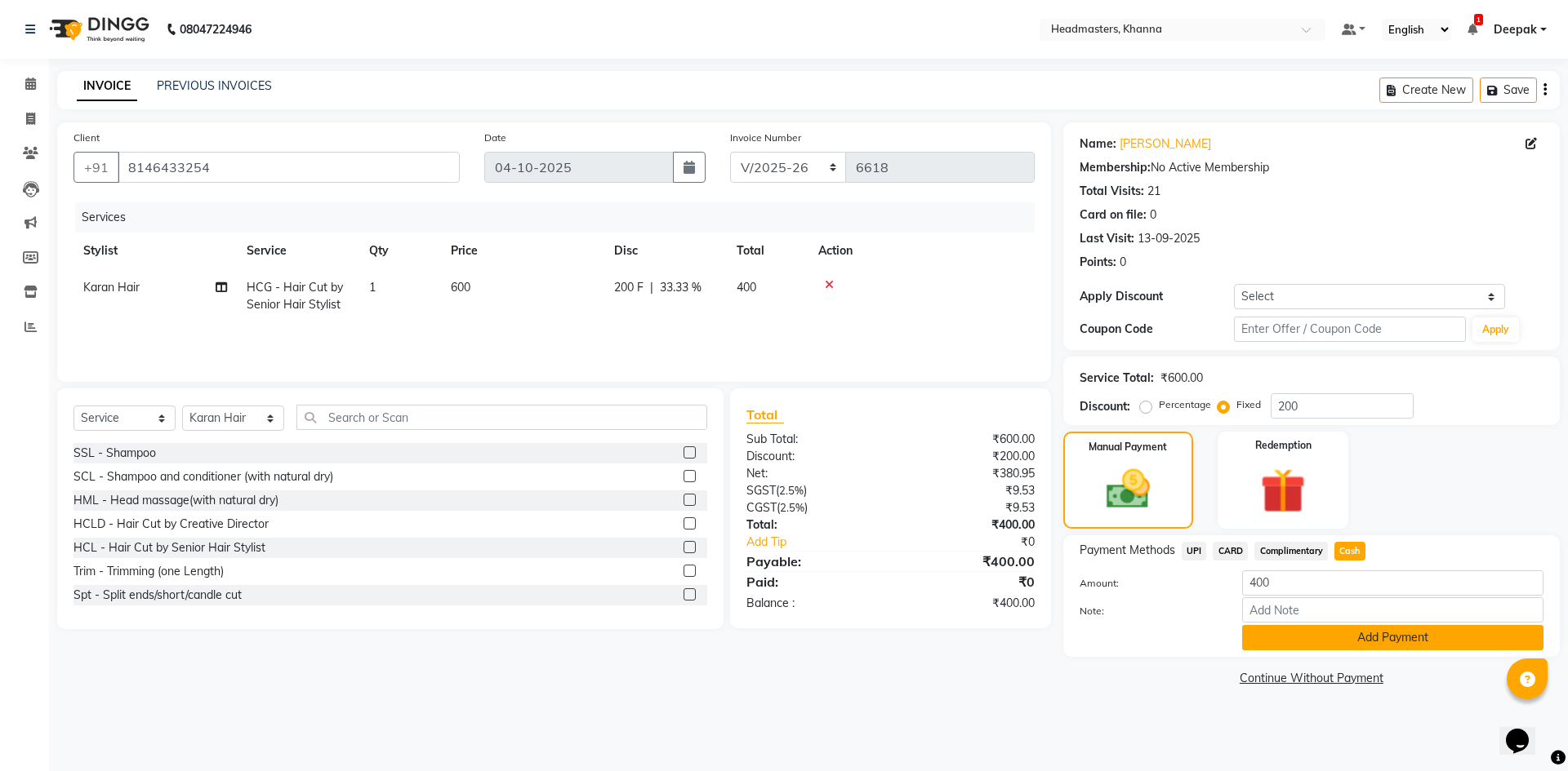
click at [1327, 645] on button "Add Payment" at bounding box center [1392, 638] width 301 height 26
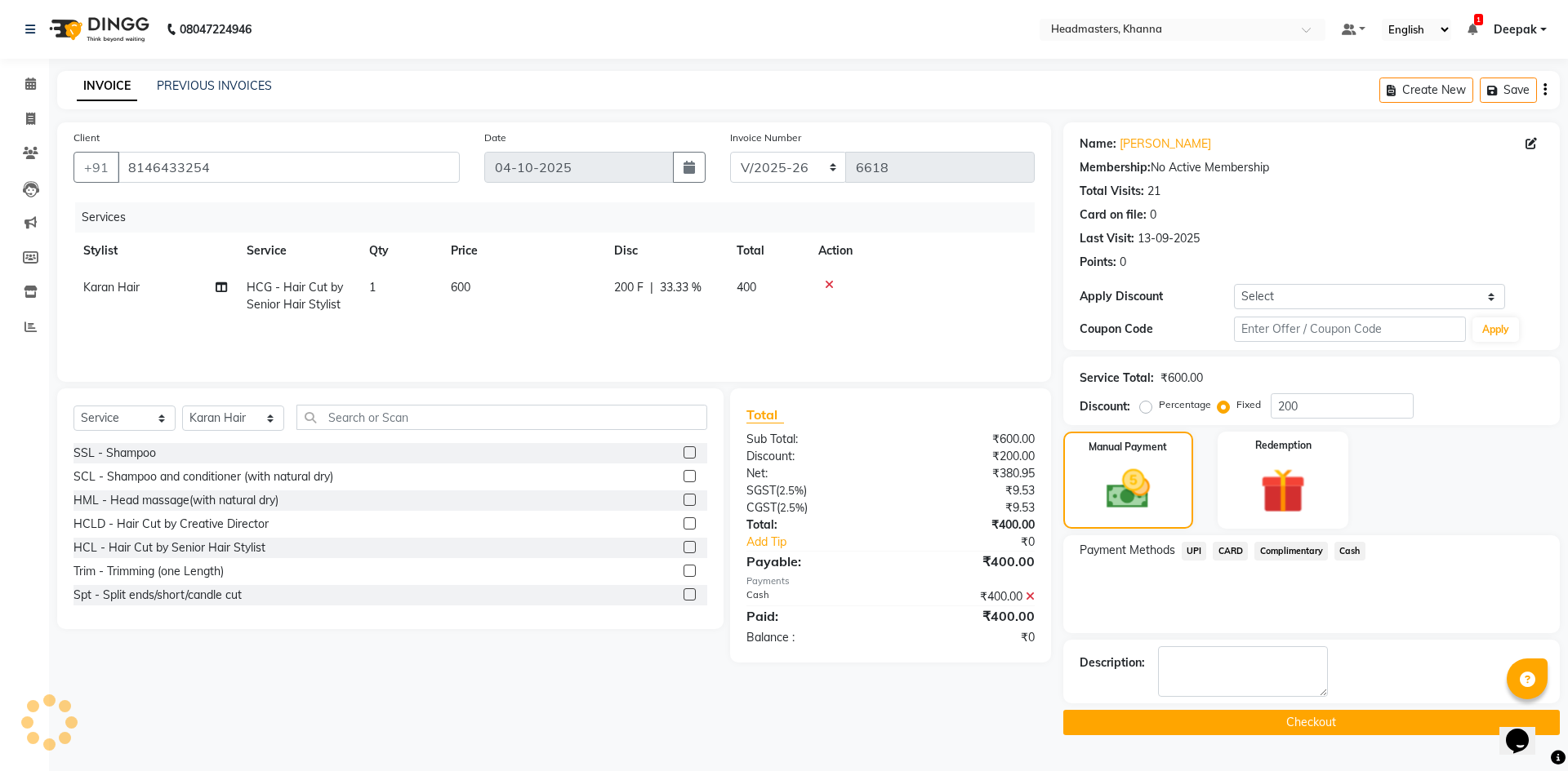
click at [1293, 721] on button "Checkout" at bounding box center [1311, 722] width 497 height 26
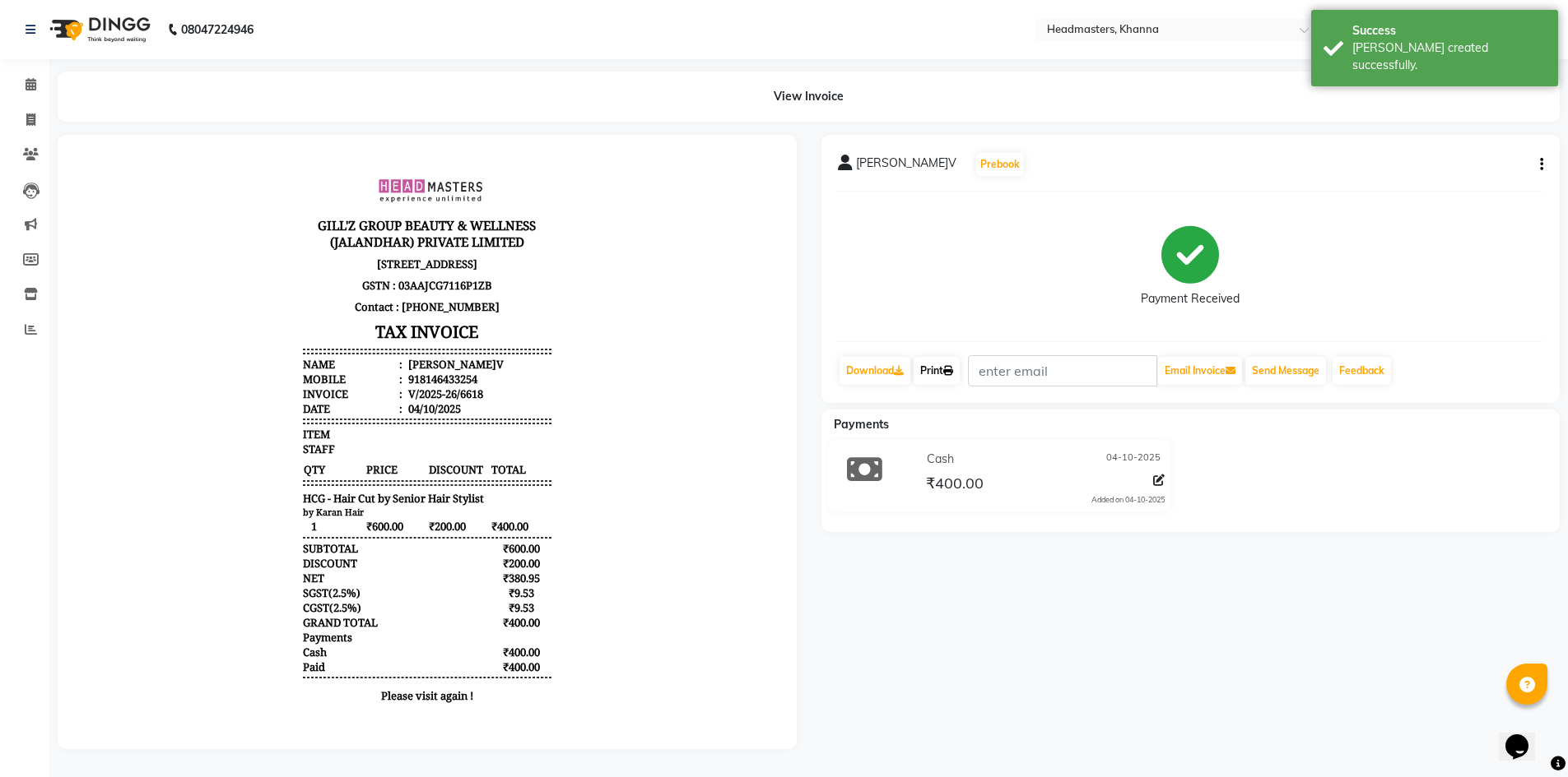
click at [960, 366] on link "Print" at bounding box center [936, 371] width 46 height 28
